Goal: Information Seeking & Learning: Stay updated

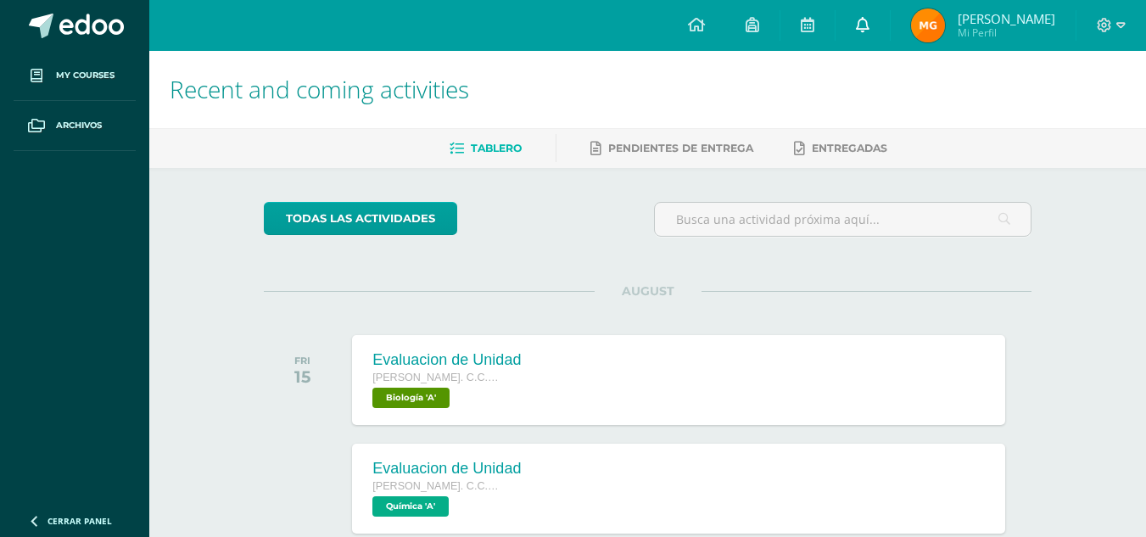
click at [888, 35] on link at bounding box center [862, 25] width 54 height 51
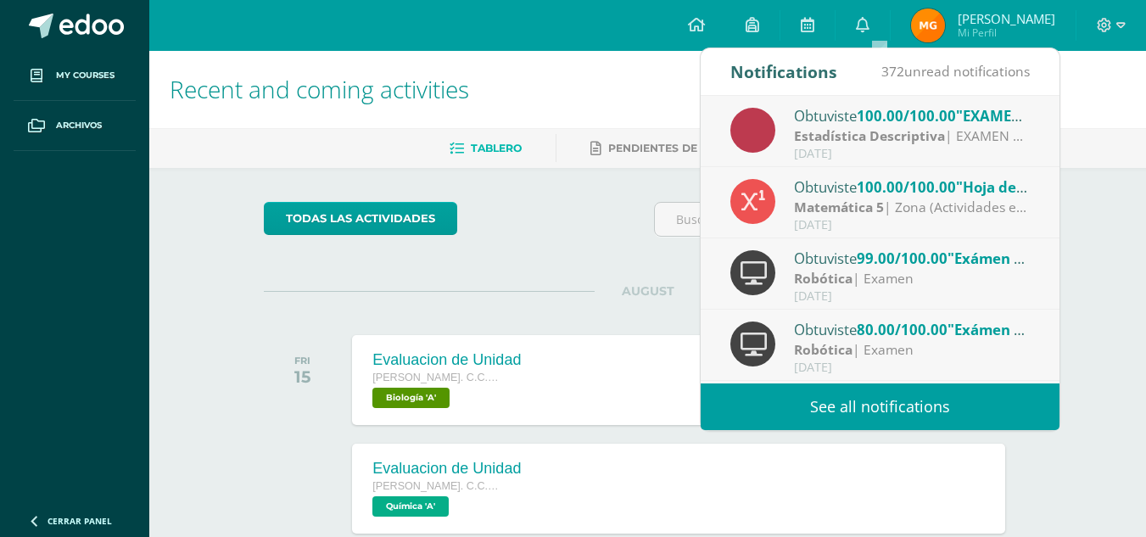
click at [614, 257] on div "todas las Actividades You don’t have any activities Check the rest of the perio…" at bounding box center [647, 507] width 835 height 679
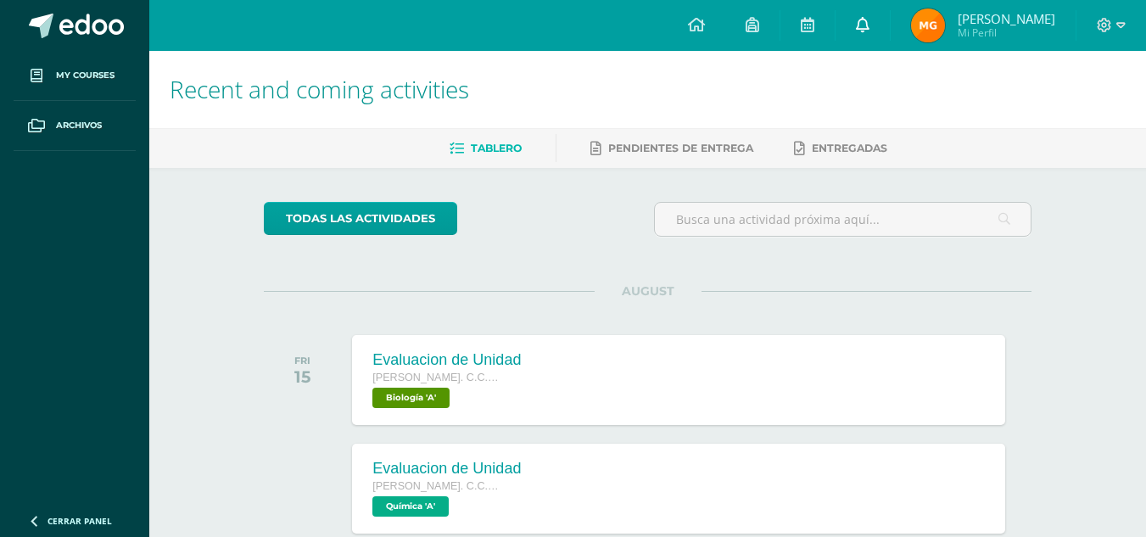
click at [884, 36] on link at bounding box center [862, 25] width 54 height 51
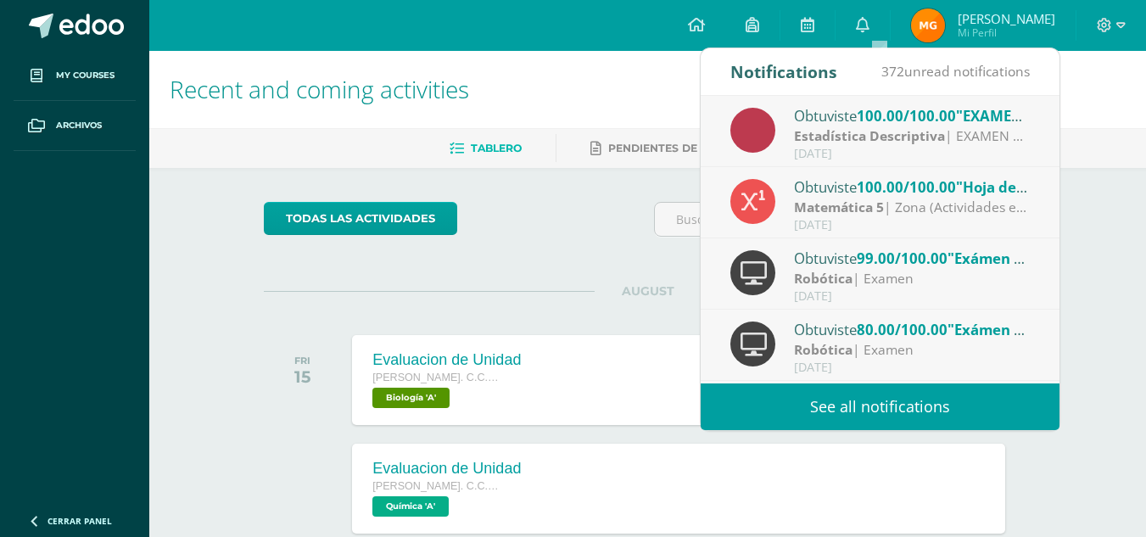
click at [851, 399] on link "See all notifications" at bounding box center [879, 406] width 359 height 47
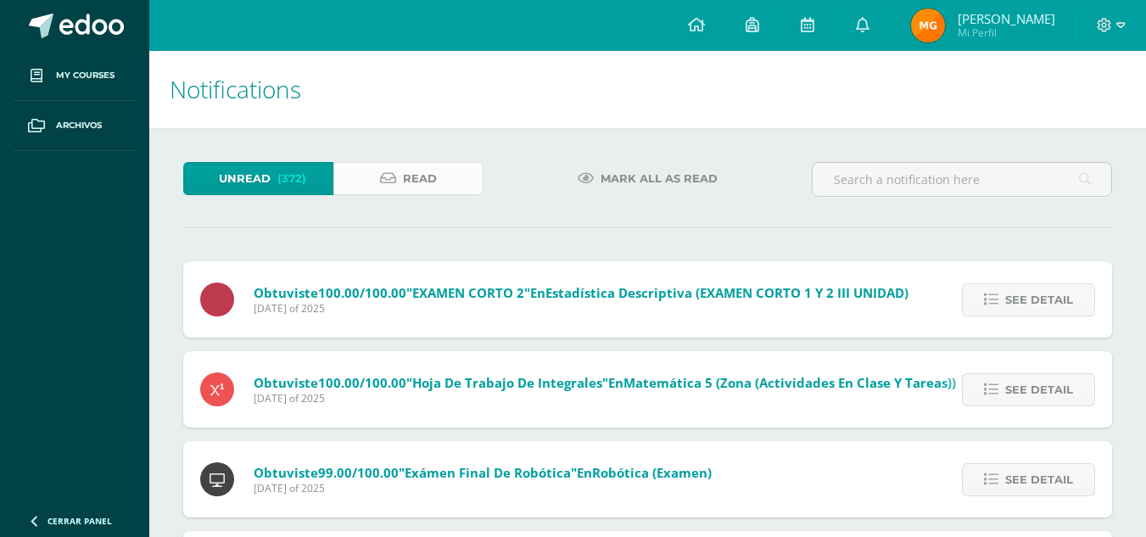
click at [415, 181] on span "Read" at bounding box center [420, 178] width 34 height 31
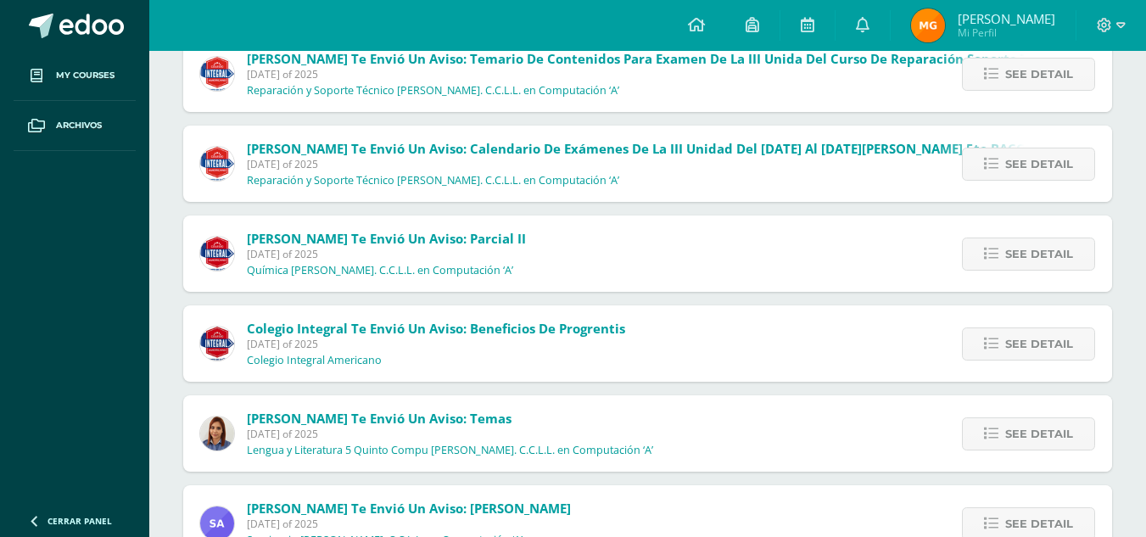
scroll to position [254, 0]
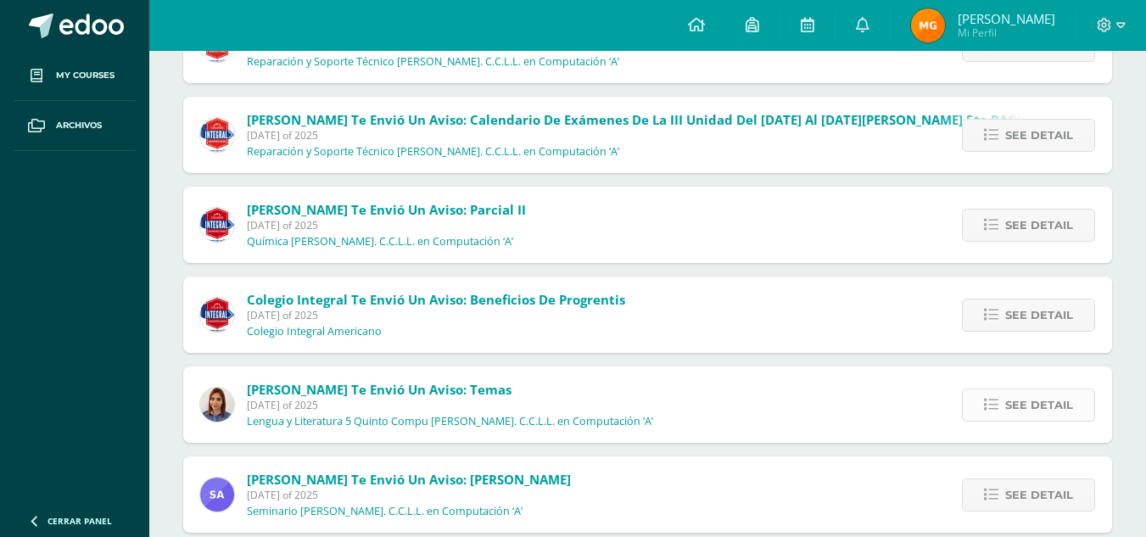
click at [995, 391] on link "See detail" at bounding box center [1028, 404] width 133 height 33
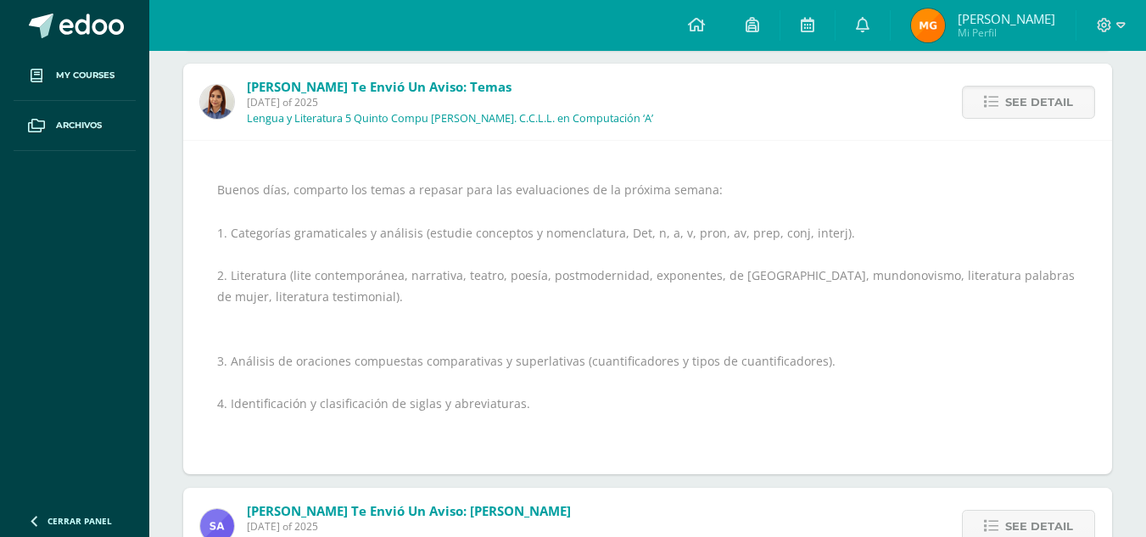
scroll to position [594, 0]
